Goal: Obtain resource: Download file/media

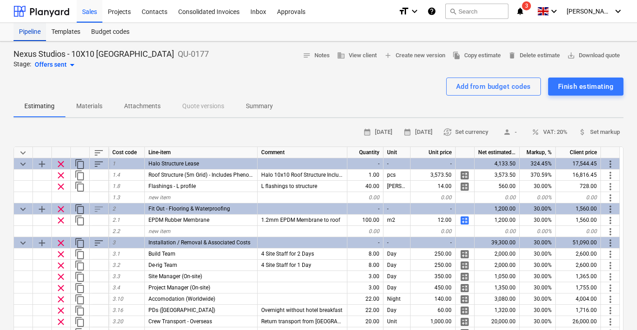
click at [28, 30] on div "Pipeline" at bounding box center [30, 32] width 32 height 18
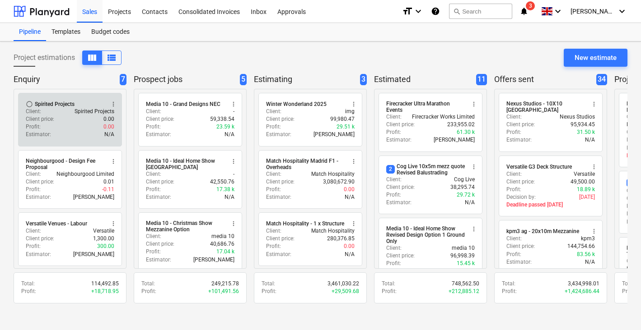
click at [84, 128] on div "Profit : 0.00" at bounding box center [70, 127] width 88 height 8
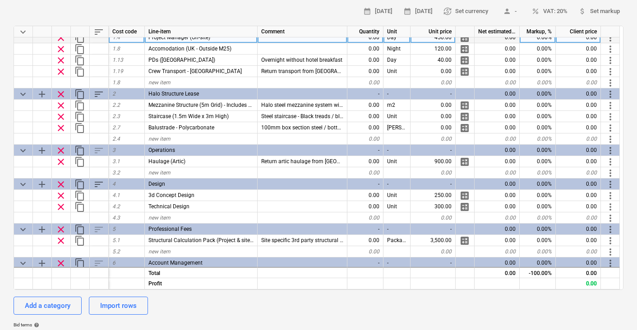
scroll to position [51, 0]
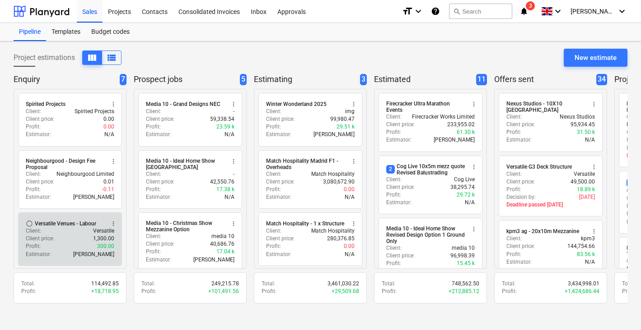
click at [75, 243] on div "Profit : 300.00" at bounding box center [70, 247] width 88 height 8
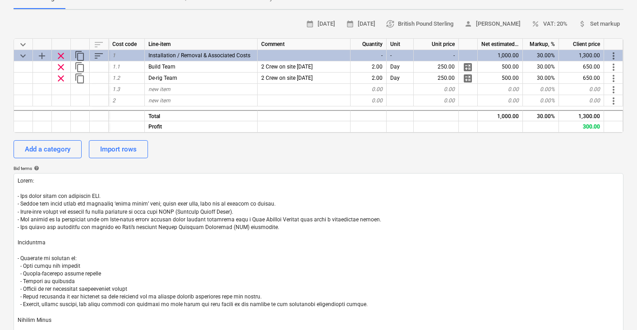
scroll to position [138, 0]
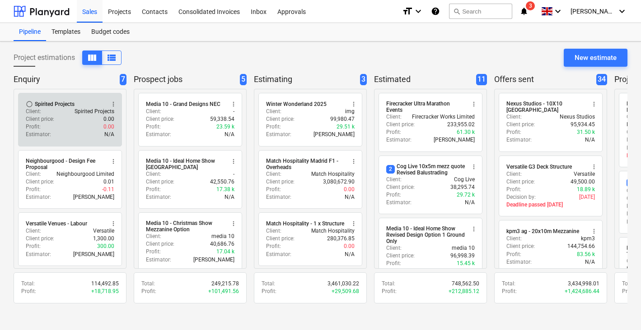
click at [76, 108] on p "Spirited Projects" at bounding box center [94, 112] width 40 height 8
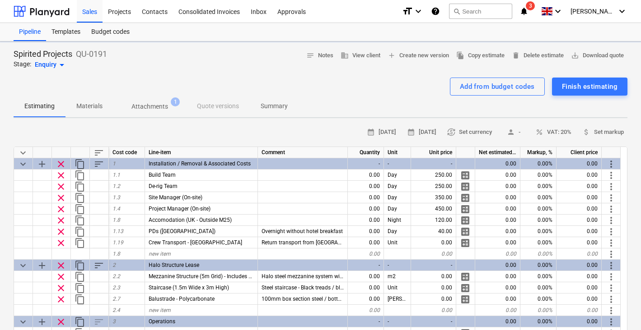
type textarea "x"
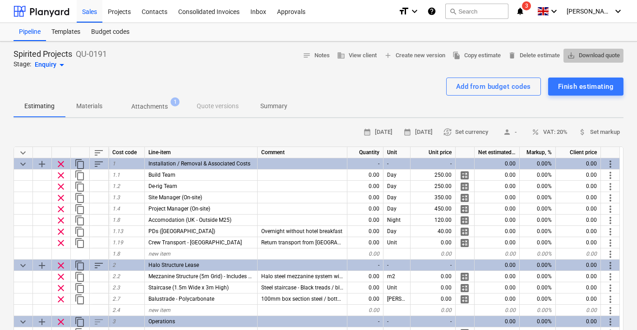
click at [599, 52] on span "save_alt Download quote" at bounding box center [593, 56] width 53 height 10
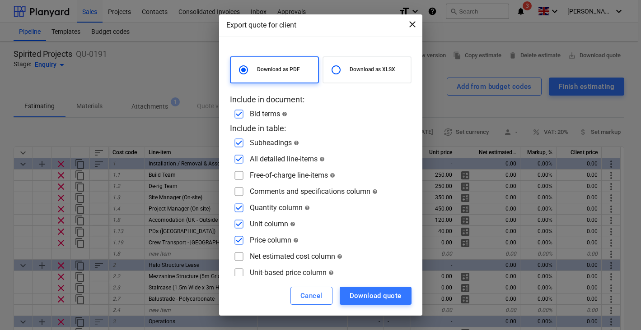
click at [414, 23] on span "close" at bounding box center [412, 24] width 11 height 11
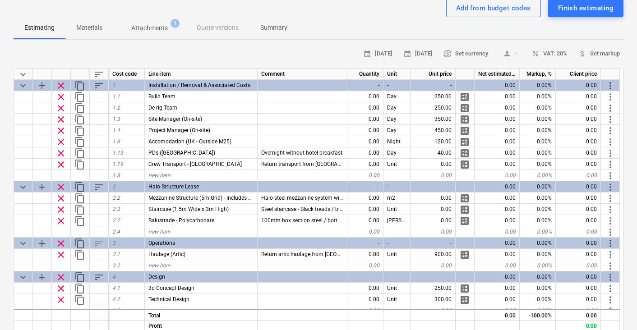
click at [158, 27] on p "Attachments" at bounding box center [149, 27] width 37 height 9
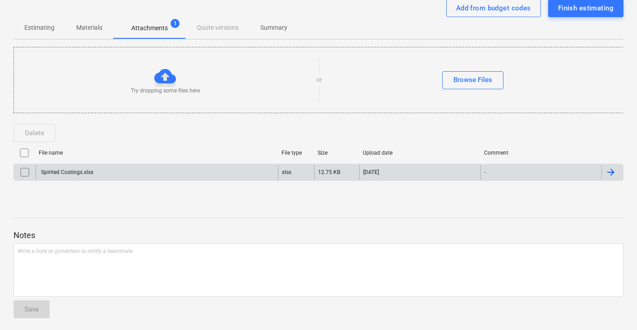
click at [78, 173] on div "Spirited Costings.xlsx" at bounding box center [67, 172] width 54 height 6
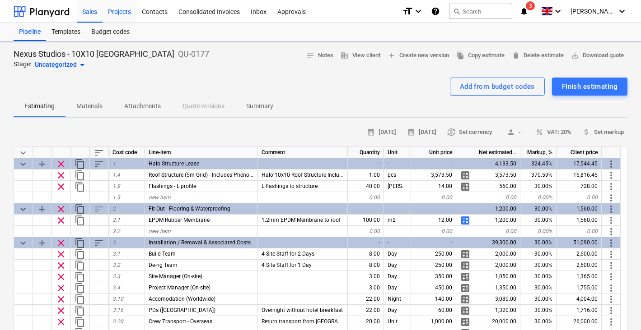
click at [124, 12] on div "Projects" at bounding box center [119, 11] width 34 height 23
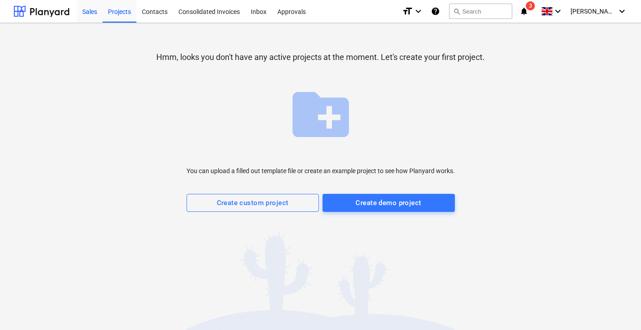
click at [90, 8] on div "Sales" at bounding box center [90, 11] width 26 height 23
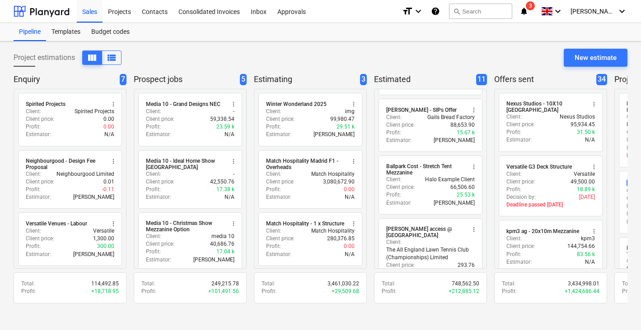
scroll to position [299, 0]
